Goal: Check status

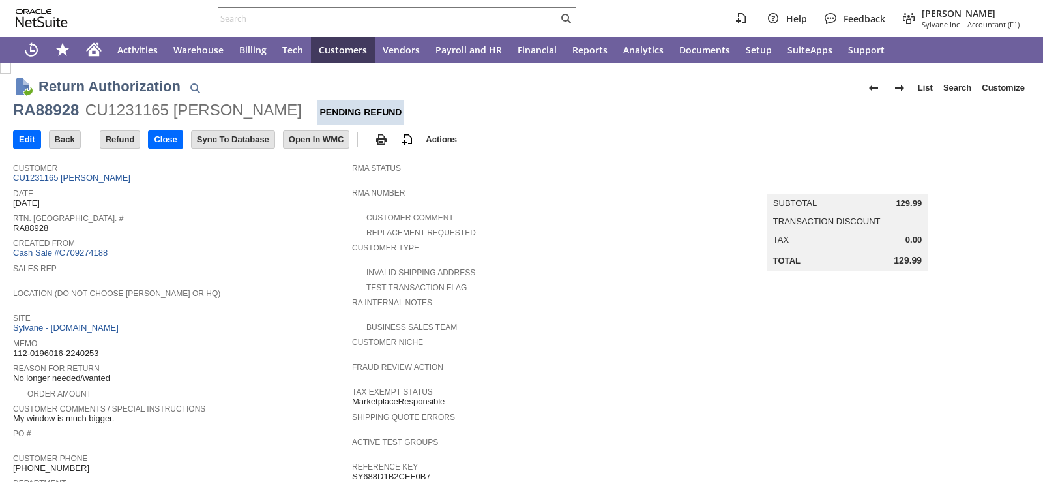
click at [255, 321] on div "Site Sylvane - www.sylvane.com" at bounding box center [179, 322] width 333 height 24
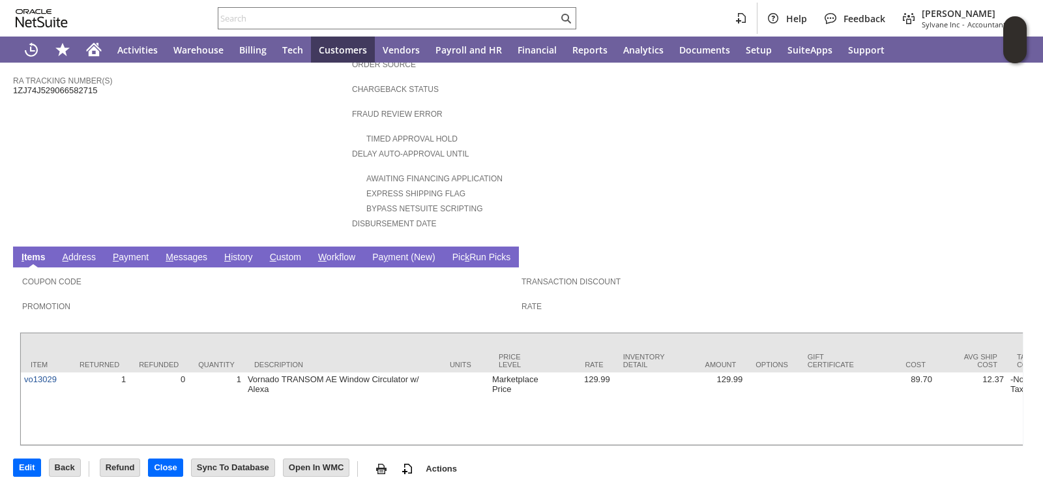
scroll to position [470, 0]
